Goal: Task Accomplishment & Management: Complete application form

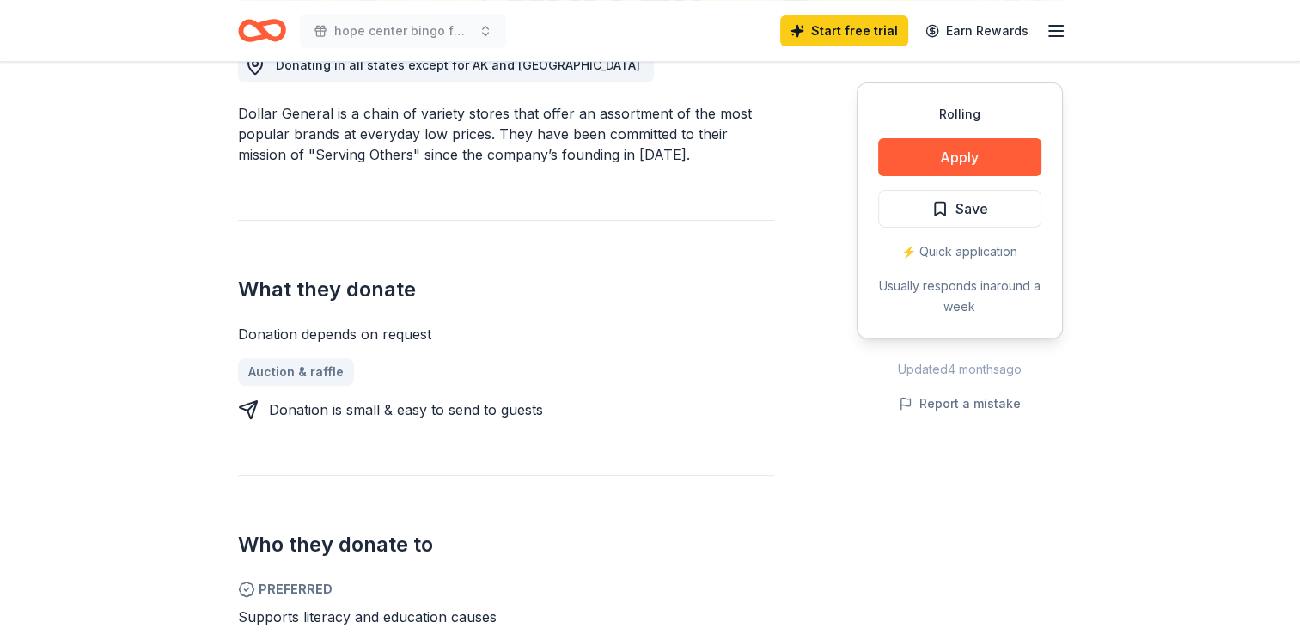
scroll to position [602, 0]
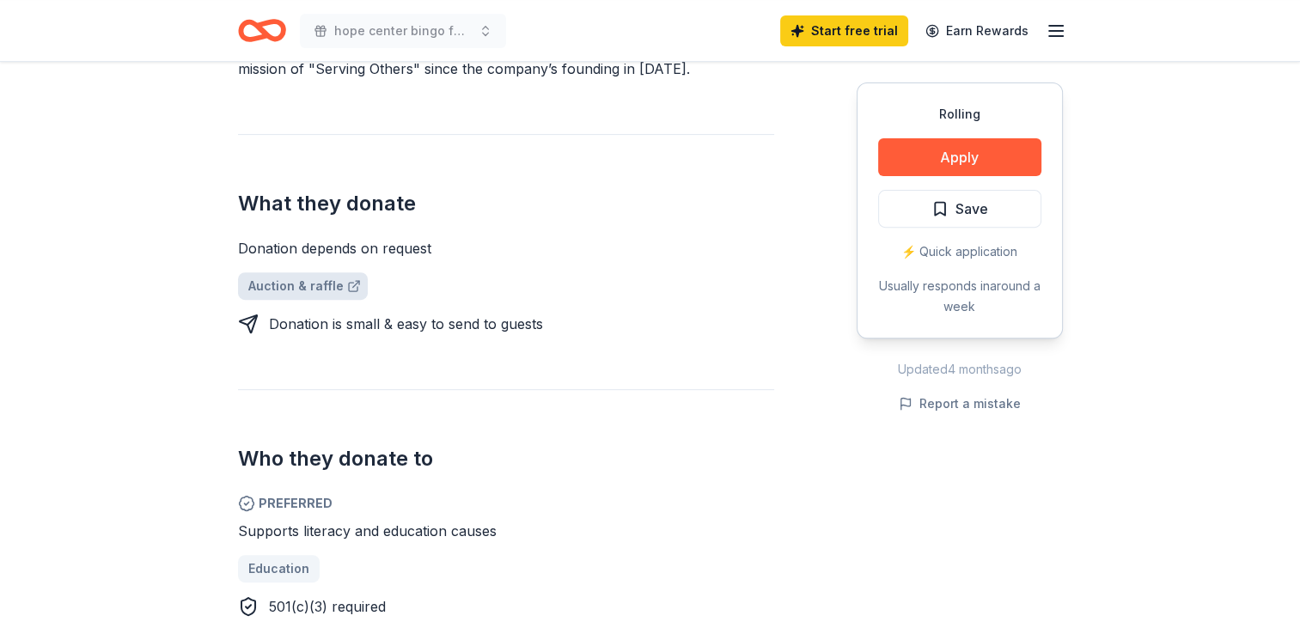
click at [302, 281] on link "Auction & raffle" at bounding box center [303, 286] width 130 height 28
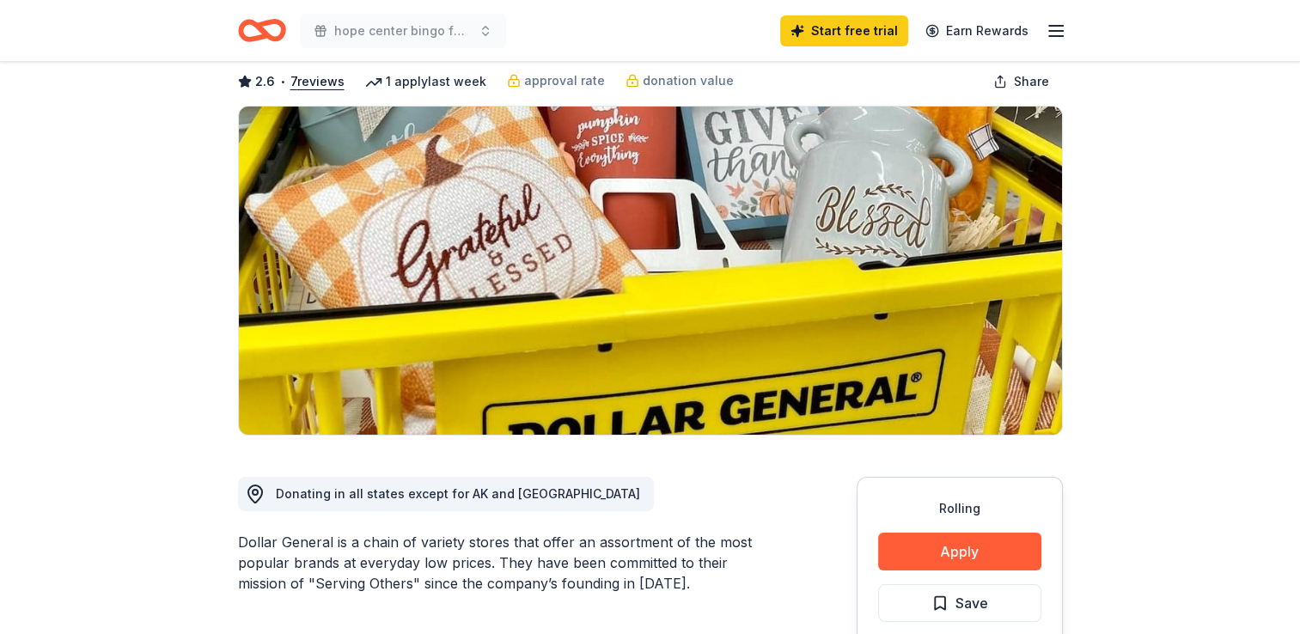
scroll to position [0, 0]
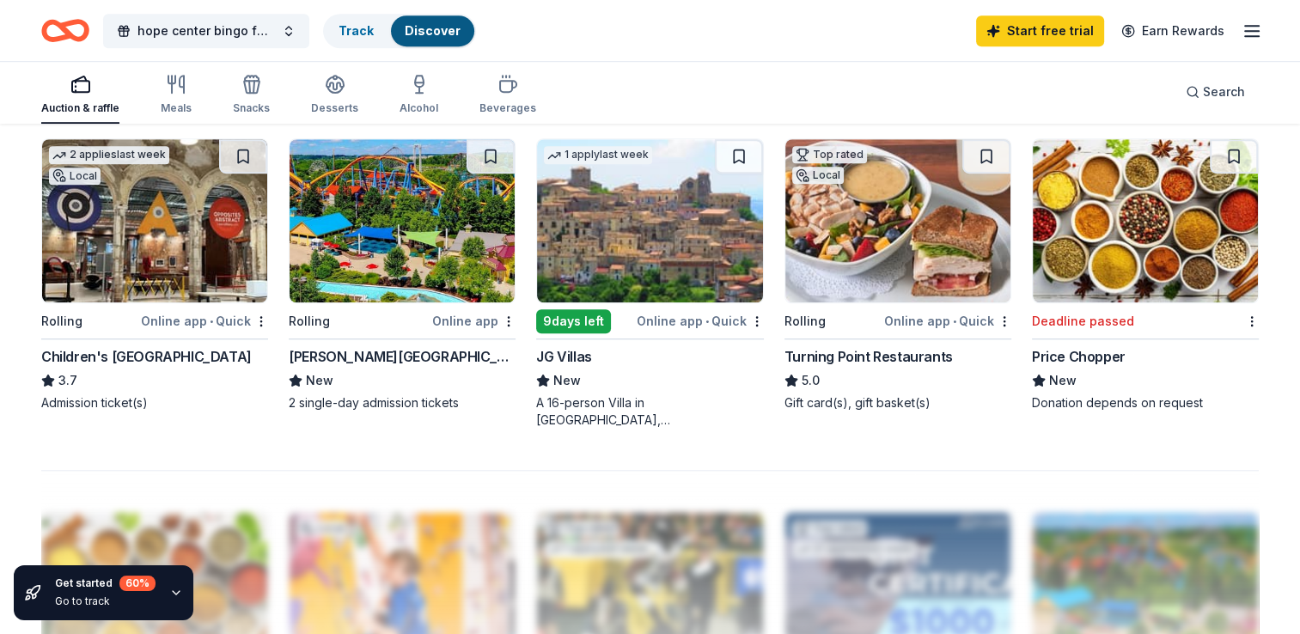
scroll to position [1203, 0]
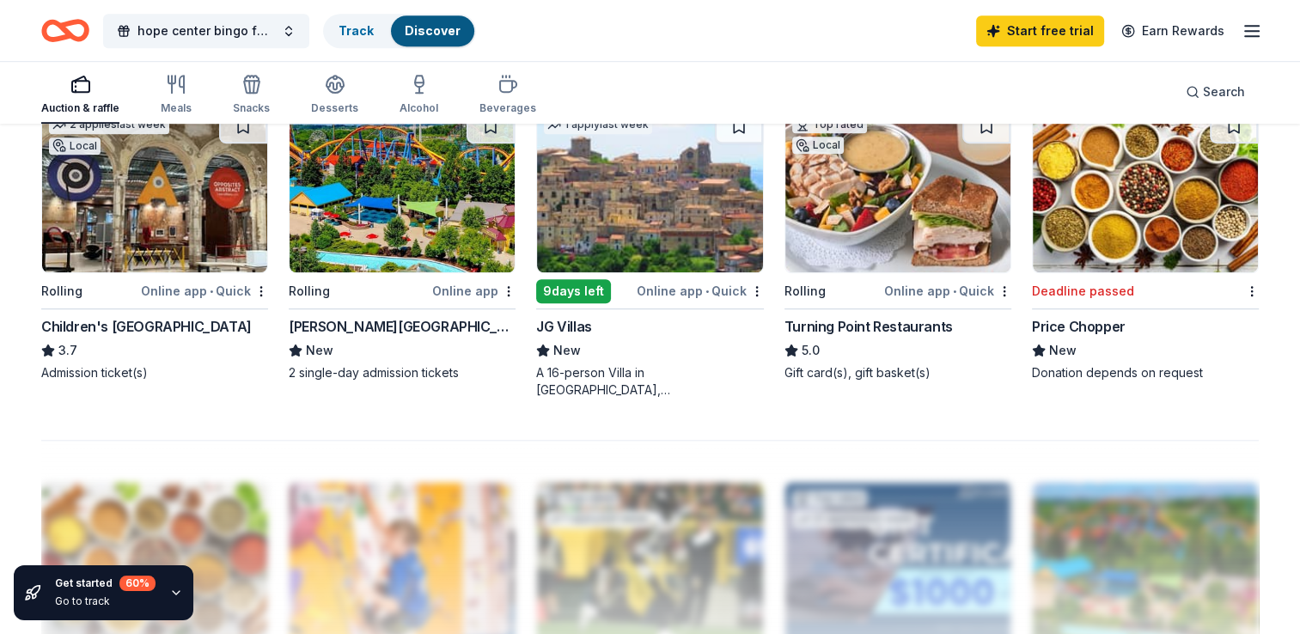
click at [388, 321] on div "[PERSON_NAME][GEOGRAPHIC_DATA]" at bounding box center [402, 326] width 227 height 21
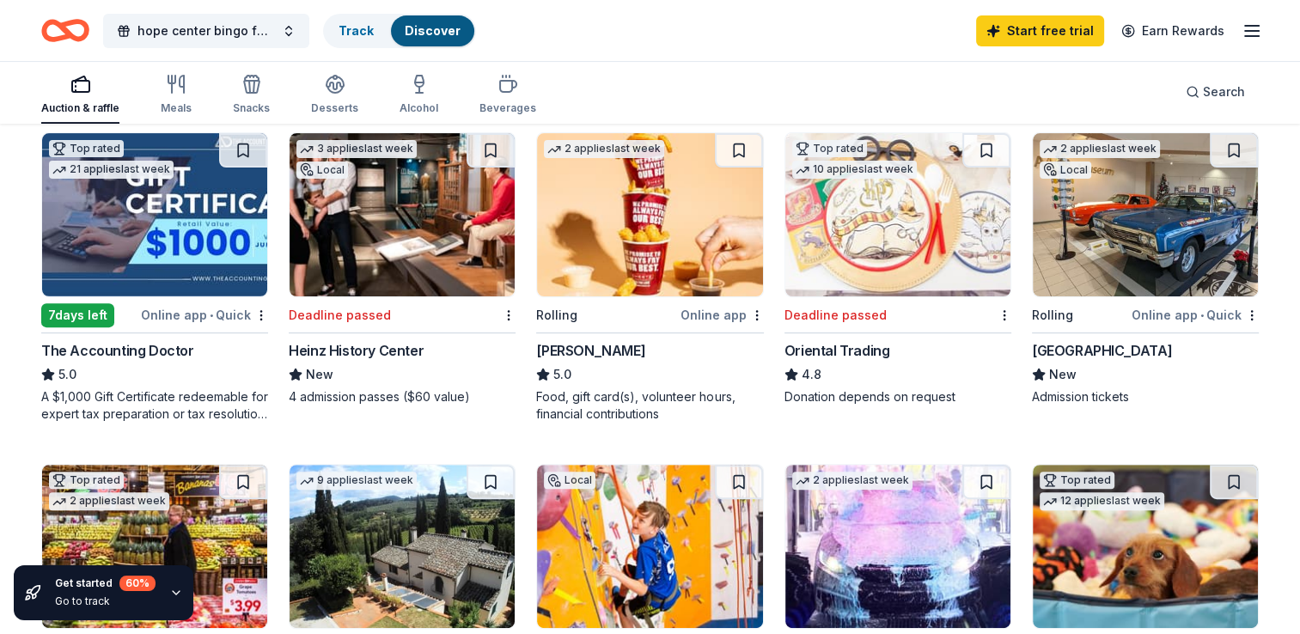
scroll to position [602, 0]
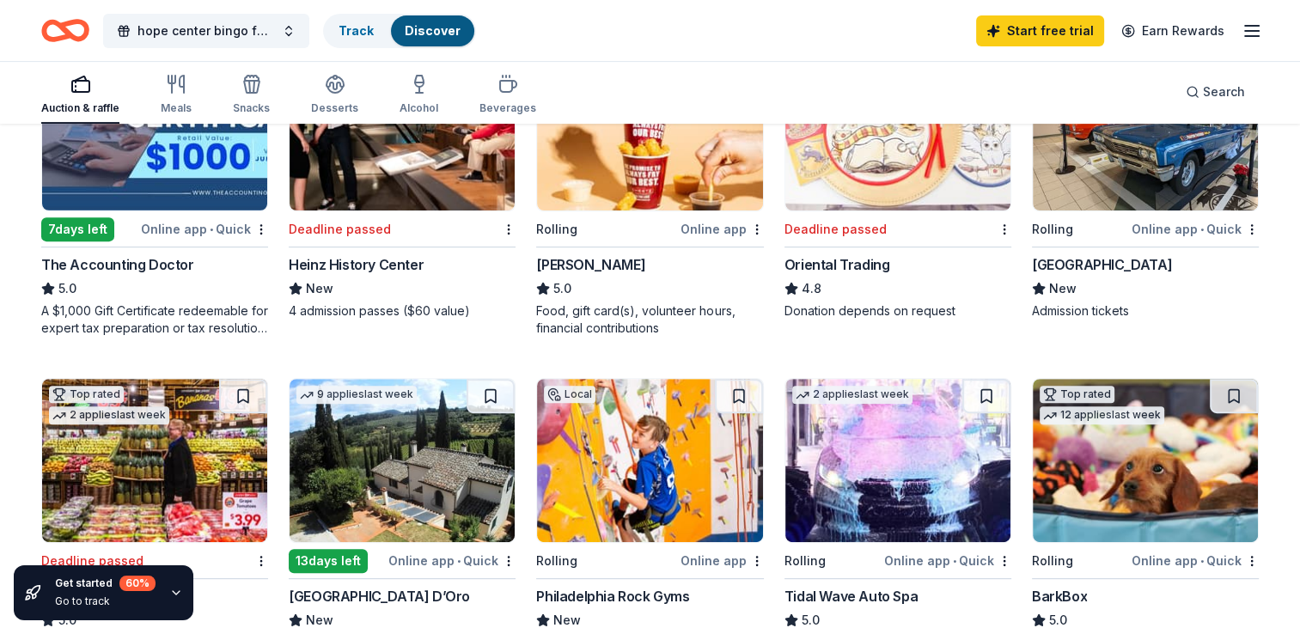
click at [613, 168] on img at bounding box center [649, 128] width 225 height 163
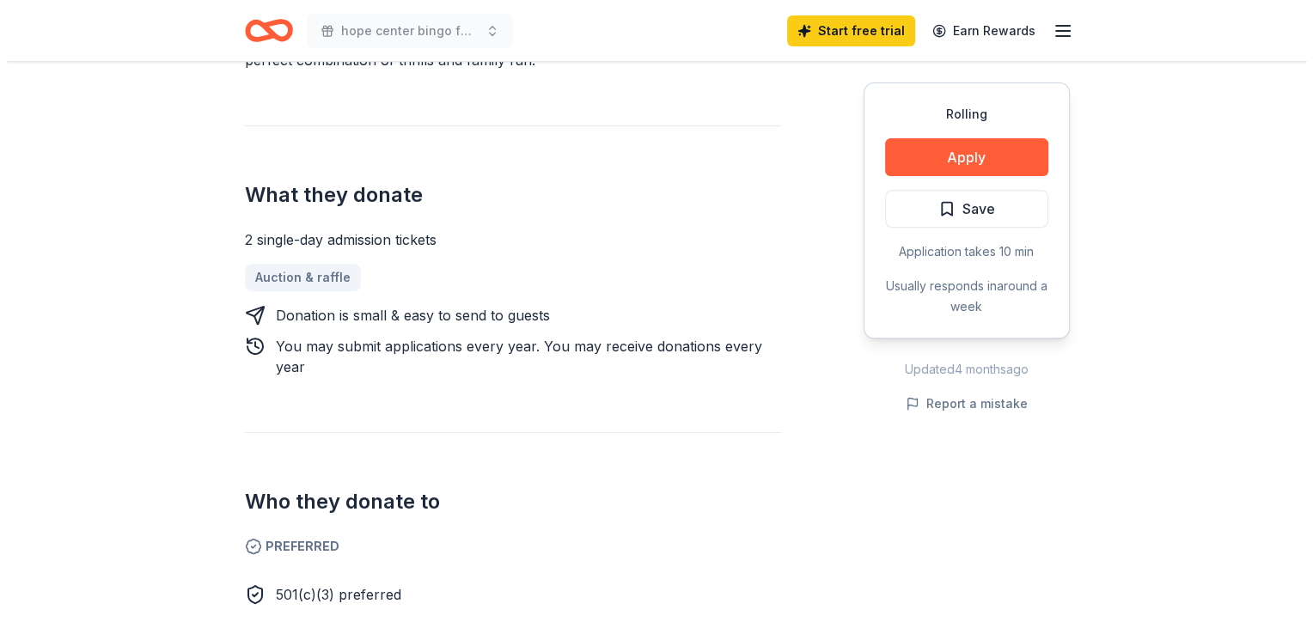
scroll to position [602, 0]
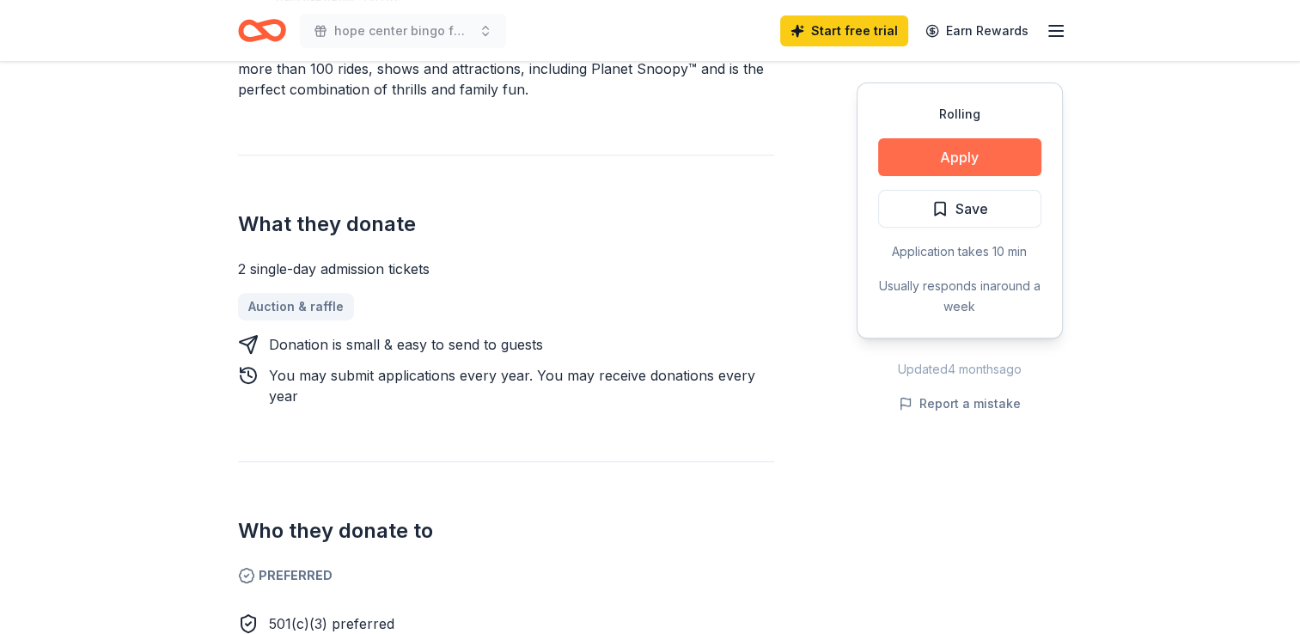
click at [925, 148] on button "Apply" at bounding box center [959, 157] width 163 height 38
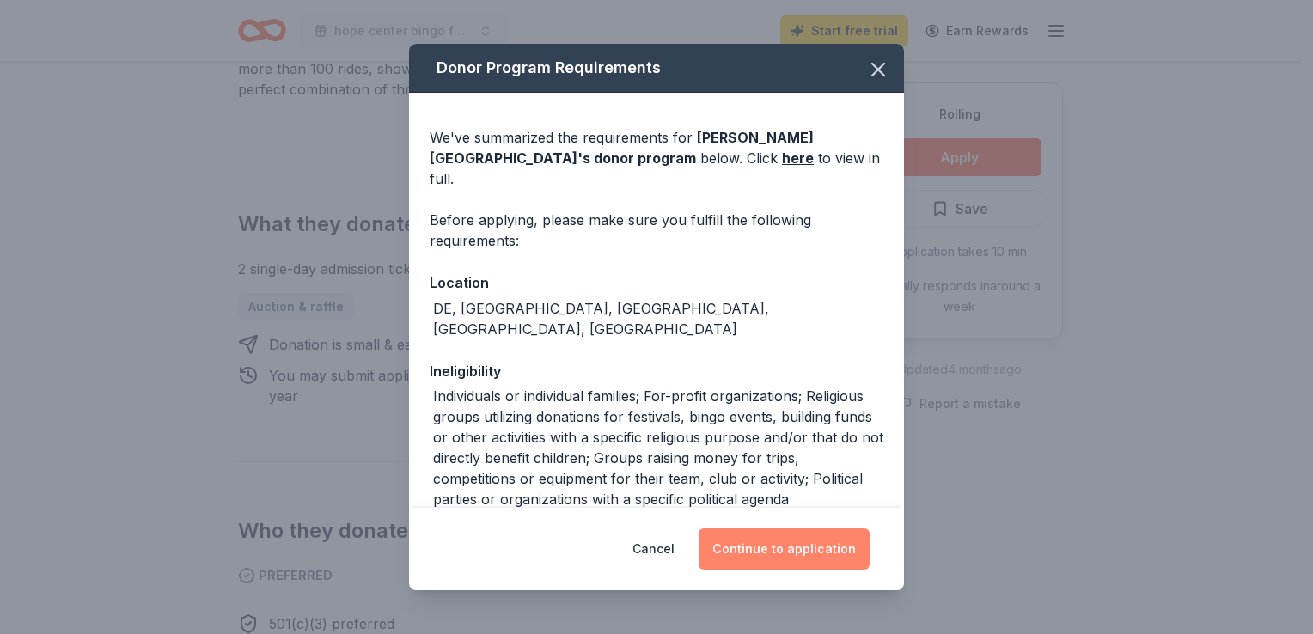
click at [774, 547] on button "Continue to application" at bounding box center [784, 549] width 171 height 41
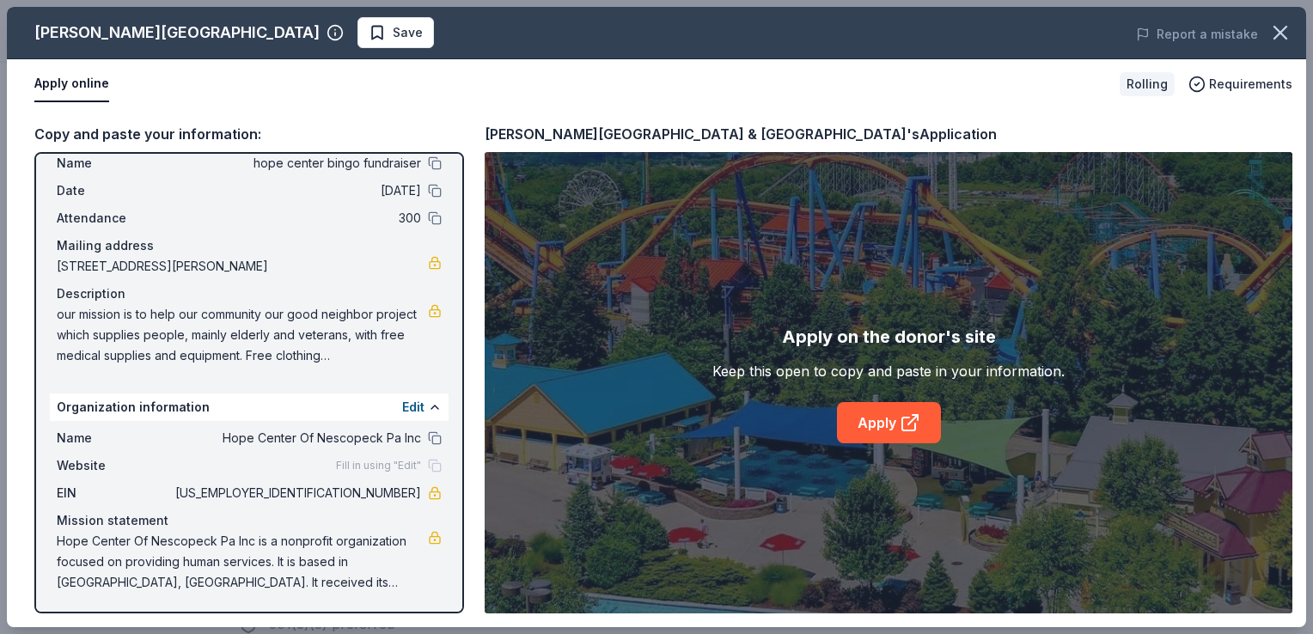
scroll to position [0, 0]
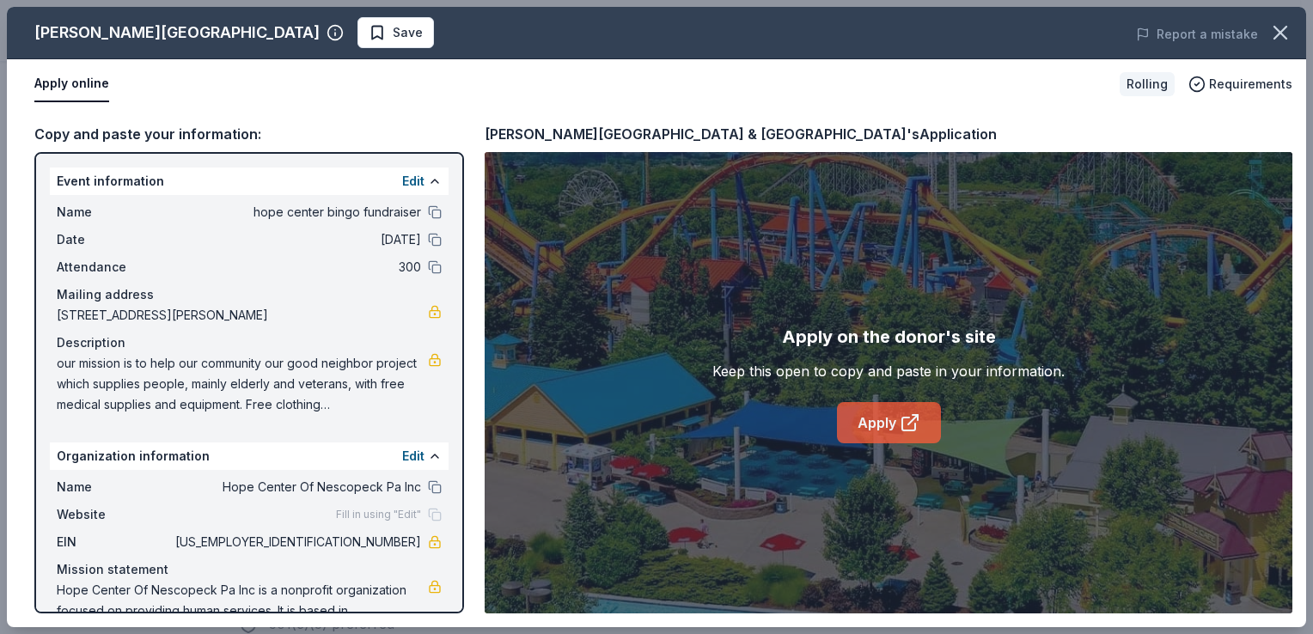
click at [886, 416] on link "Apply" at bounding box center [889, 422] width 104 height 41
click at [788, 120] on div "Copy and paste your information: Event information Edit Name hope center bingo …" at bounding box center [656, 368] width 1299 height 518
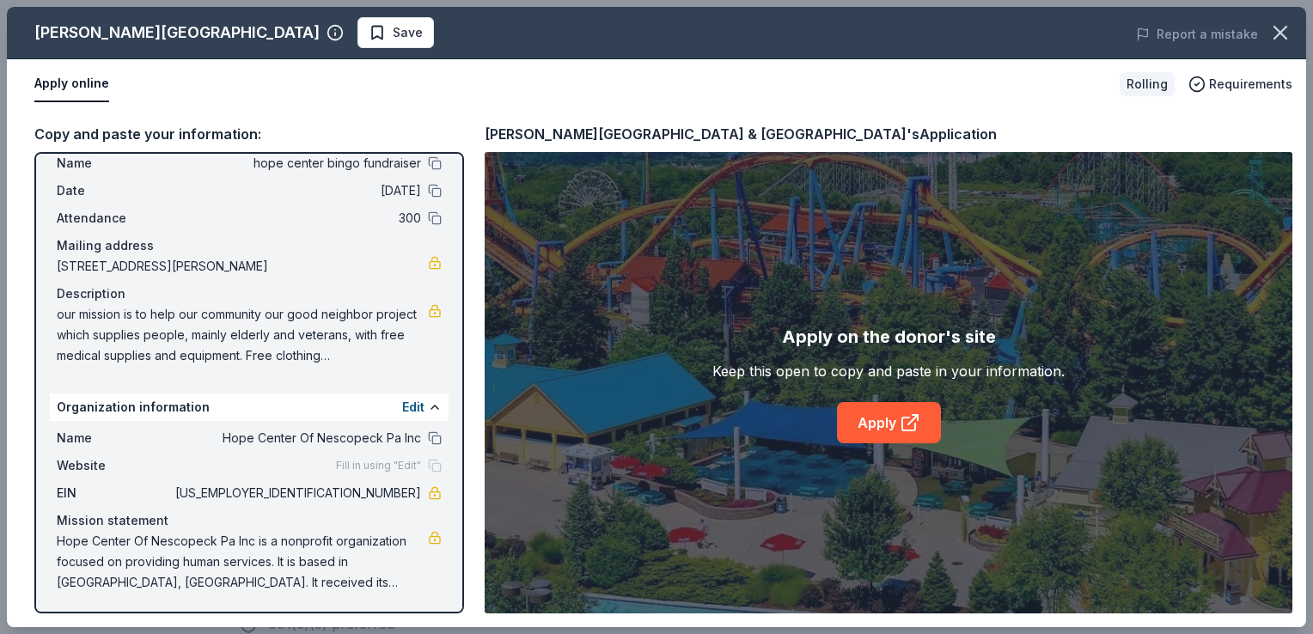
drag, startPoint x: 269, startPoint y: 369, endPoint x: 935, endPoint y: 191, distance: 689.4
click at [935, 191] on div "Apply on the donor's site Keep this open to copy and paste in your information.…" at bounding box center [889, 383] width 808 height 462
drag, startPoint x: 771, startPoint y: 297, endPoint x: 1169, endPoint y: 460, distance: 430.1
drag, startPoint x: 1169, startPoint y: 460, endPoint x: 814, endPoint y: 297, distance: 390.4
click at [814, 297] on div "Apply on the donor's site Keep this open to copy and paste in your information.…" at bounding box center [889, 383] width 808 height 462
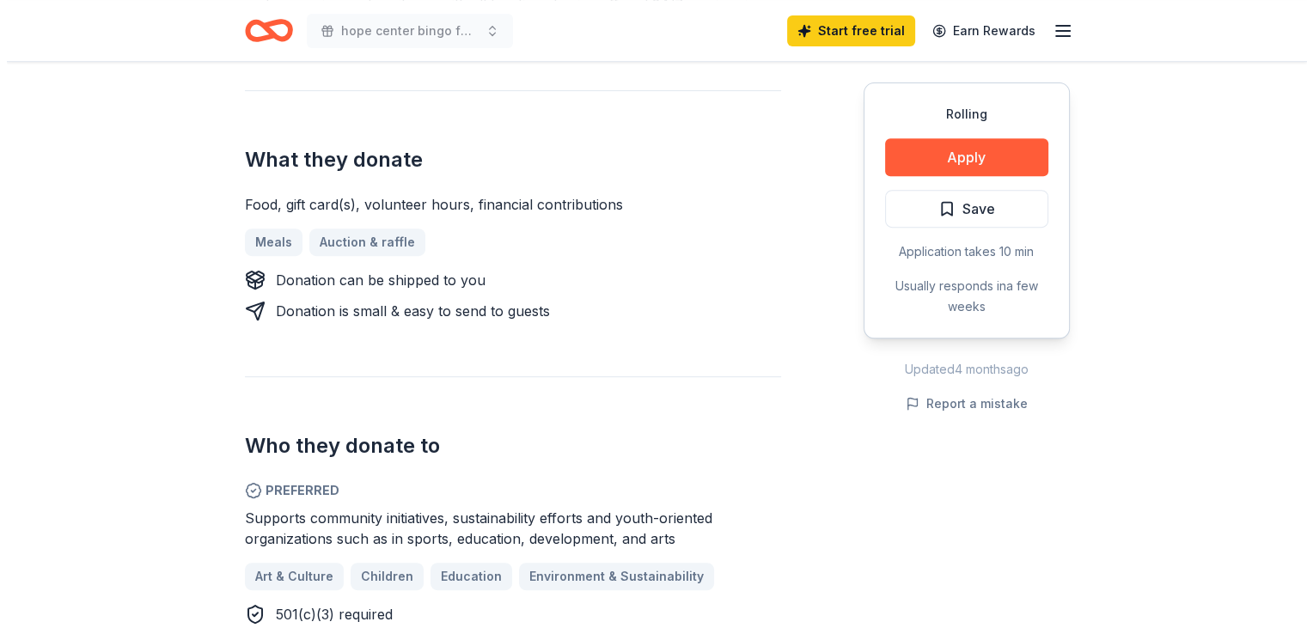
scroll to position [688, 0]
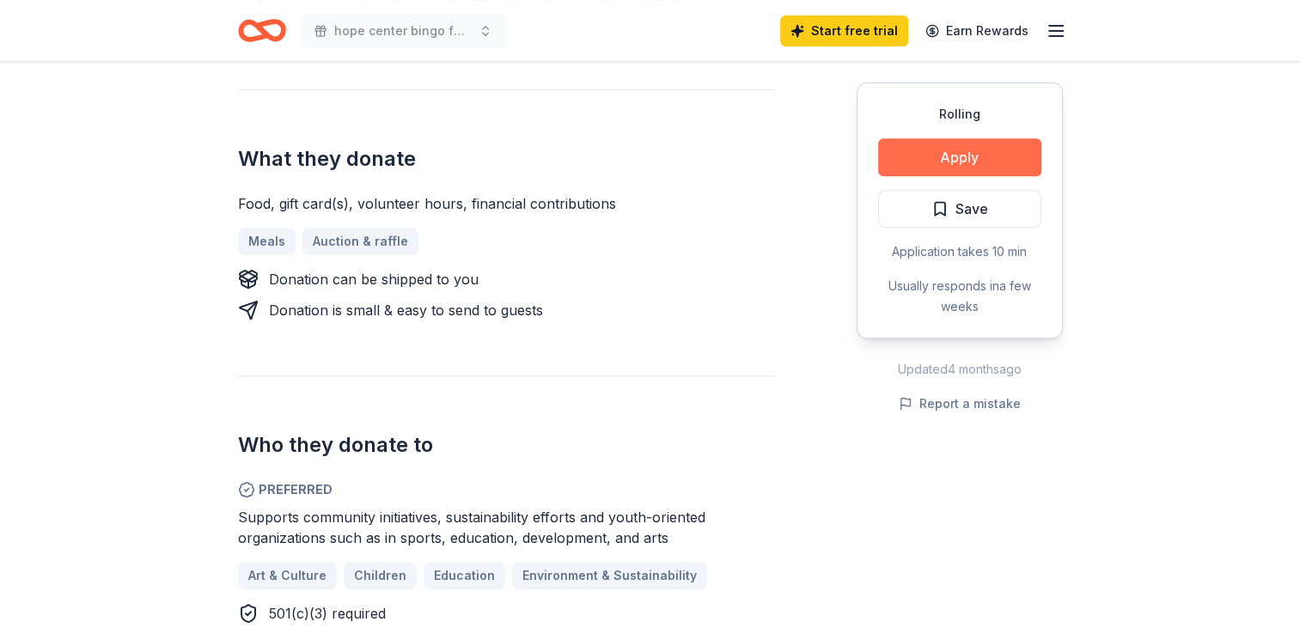
click at [956, 153] on button "Apply" at bounding box center [959, 157] width 163 height 38
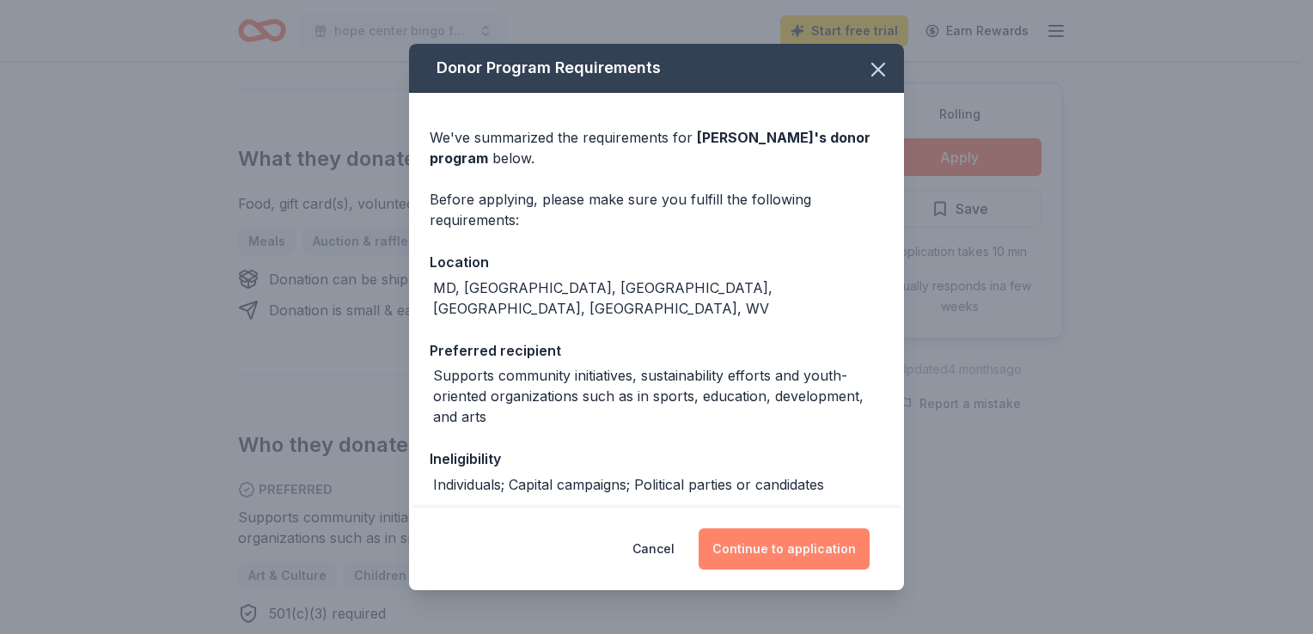
click at [780, 553] on button "Continue to application" at bounding box center [784, 549] width 171 height 41
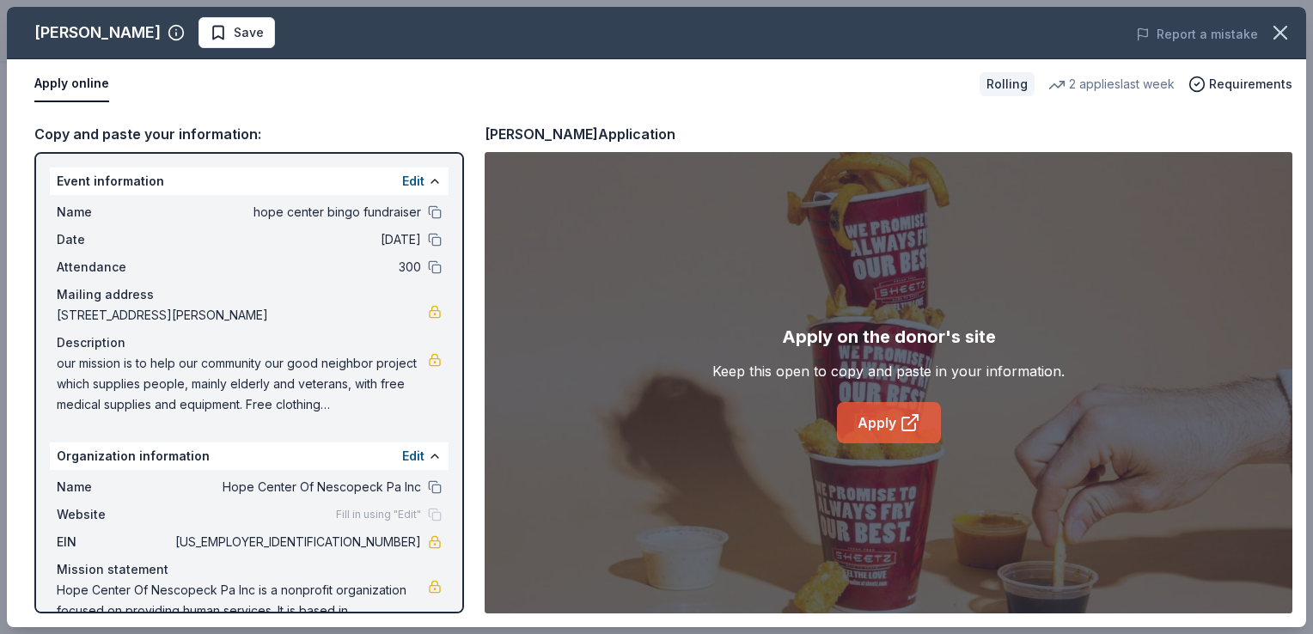
click at [890, 422] on link "Apply" at bounding box center [889, 422] width 104 height 41
